Goal: Task Accomplishment & Management: Manage account settings

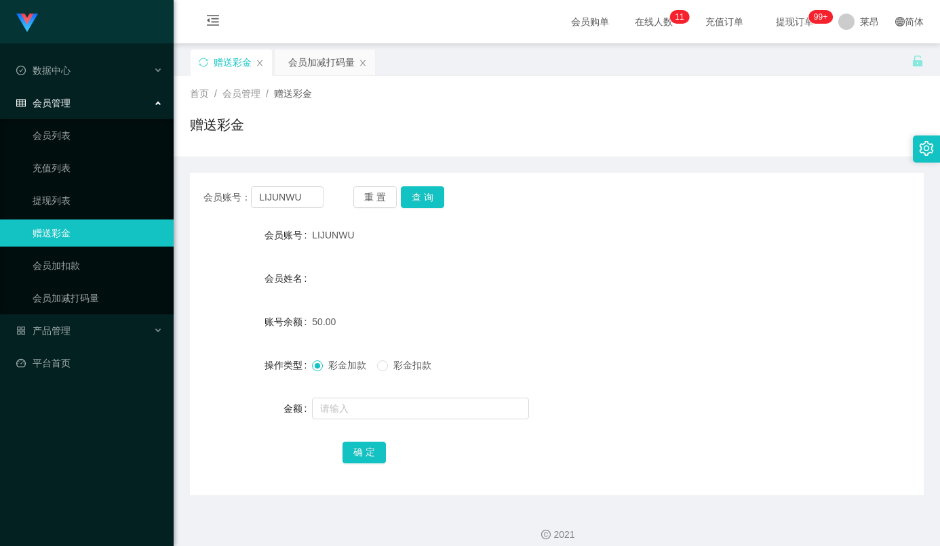
click at [751, 260] on form "会员账号 LIJUNWU 会员姓名 账号余额 50.00 操作类型 彩金加款 彩金扣款 金额 确 定" at bounding box center [557, 344] width 734 height 244
click at [351, 420] on input "text" at bounding box center [420, 409] width 217 height 22
click at [286, 193] on input "LIJUNWU" at bounding box center [287, 197] width 73 height 22
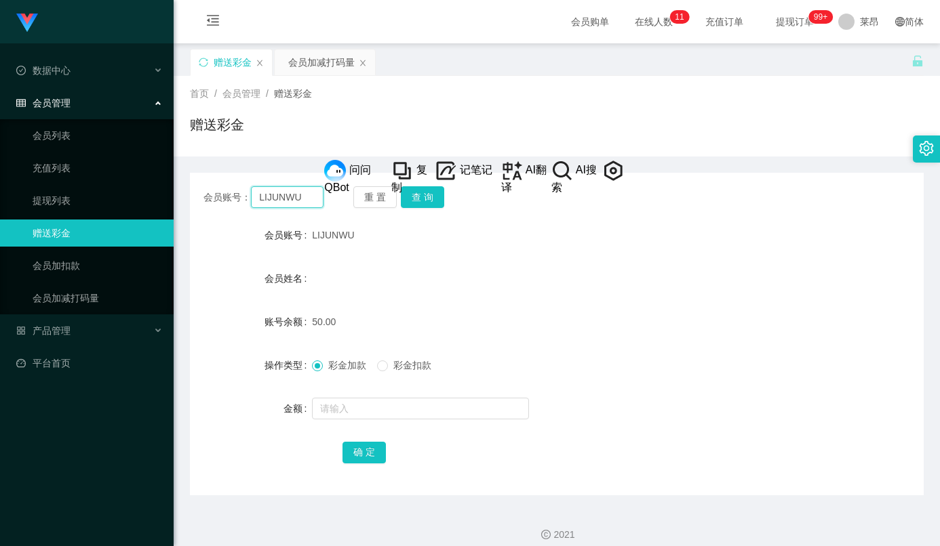
click at [301, 205] on input "LIJUNWU" at bounding box center [287, 197] width 73 height 22
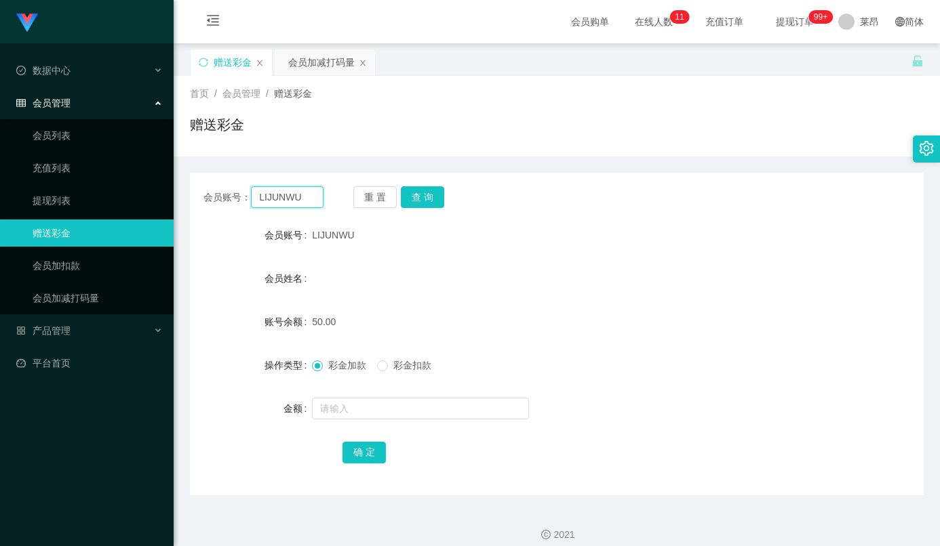
click at [301, 205] on input "LIJUNWU" at bounding box center [287, 197] width 73 height 22
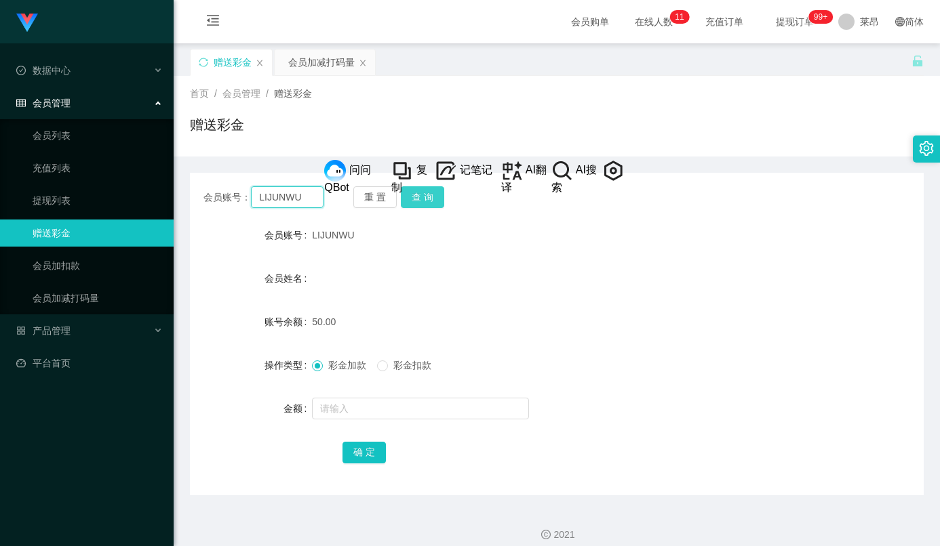
paste input "CS1269"
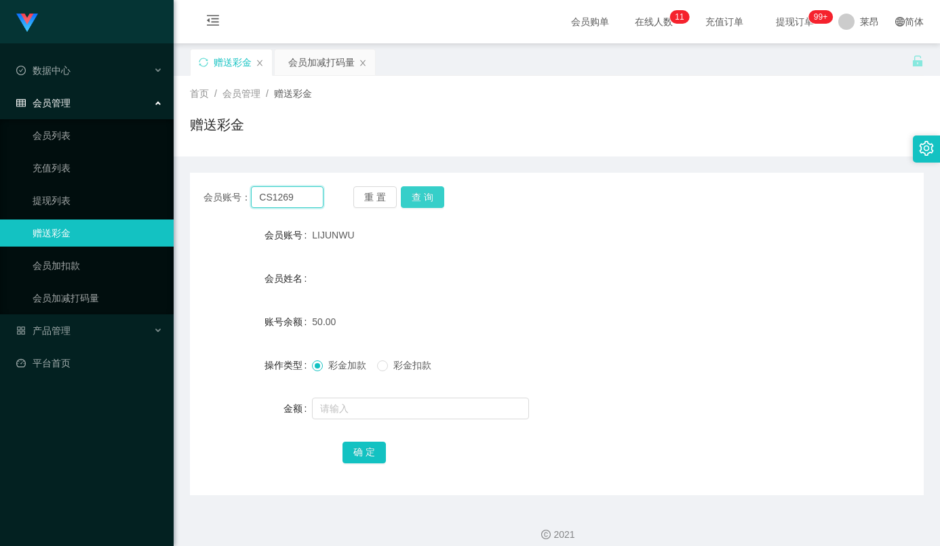
type input "CS1269"
click at [426, 202] on button "查 询" at bounding box center [422, 197] width 43 height 22
click at [347, 422] on div at bounding box center [526, 408] width 428 height 27
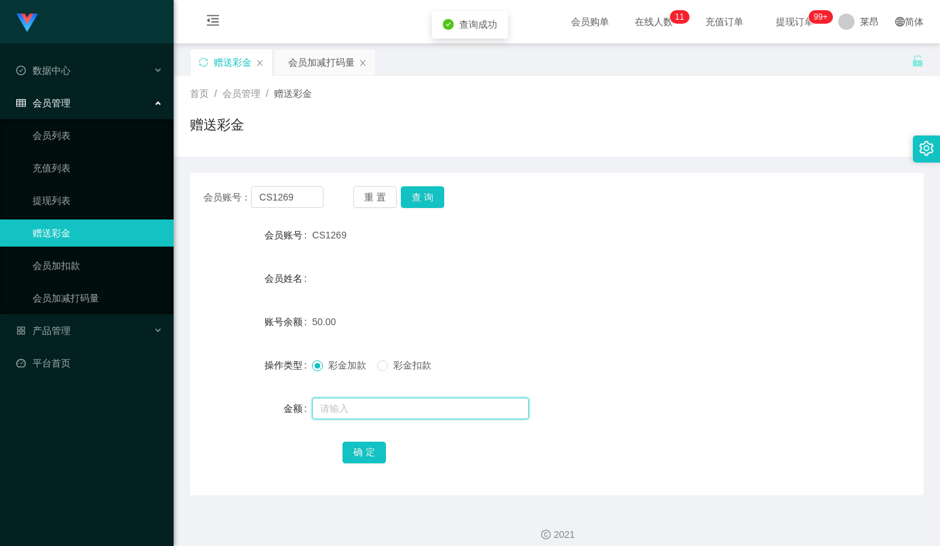
click at [348, 414] on input "text" at bounding box center [420, 409] width 217 height 22
type input "50"
click at [346, 464] on button "确 定" at bounding box center [363, 453] width 43 height 22
